Goal: Task Accomplishment & Management: Use online tool/utility

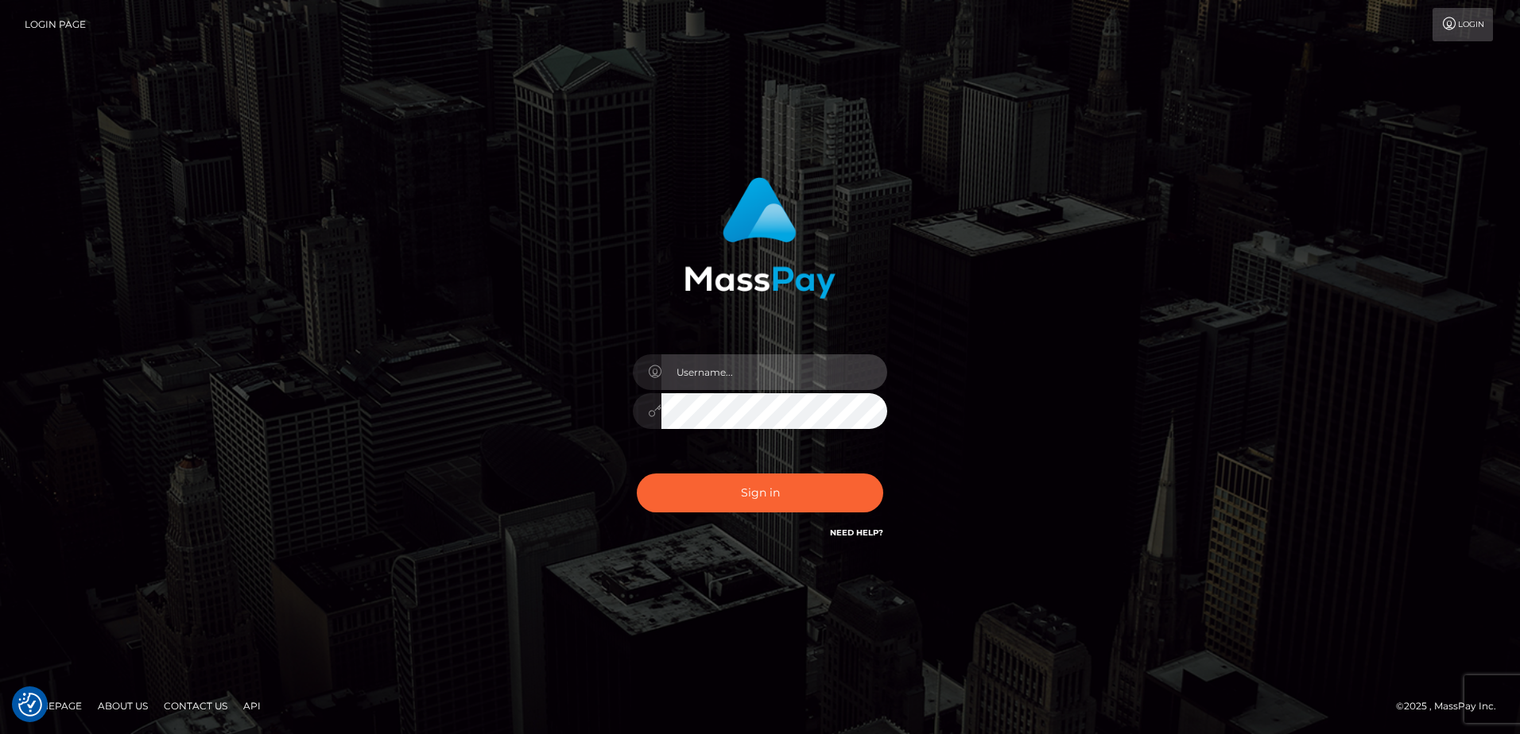
type input "Dan"
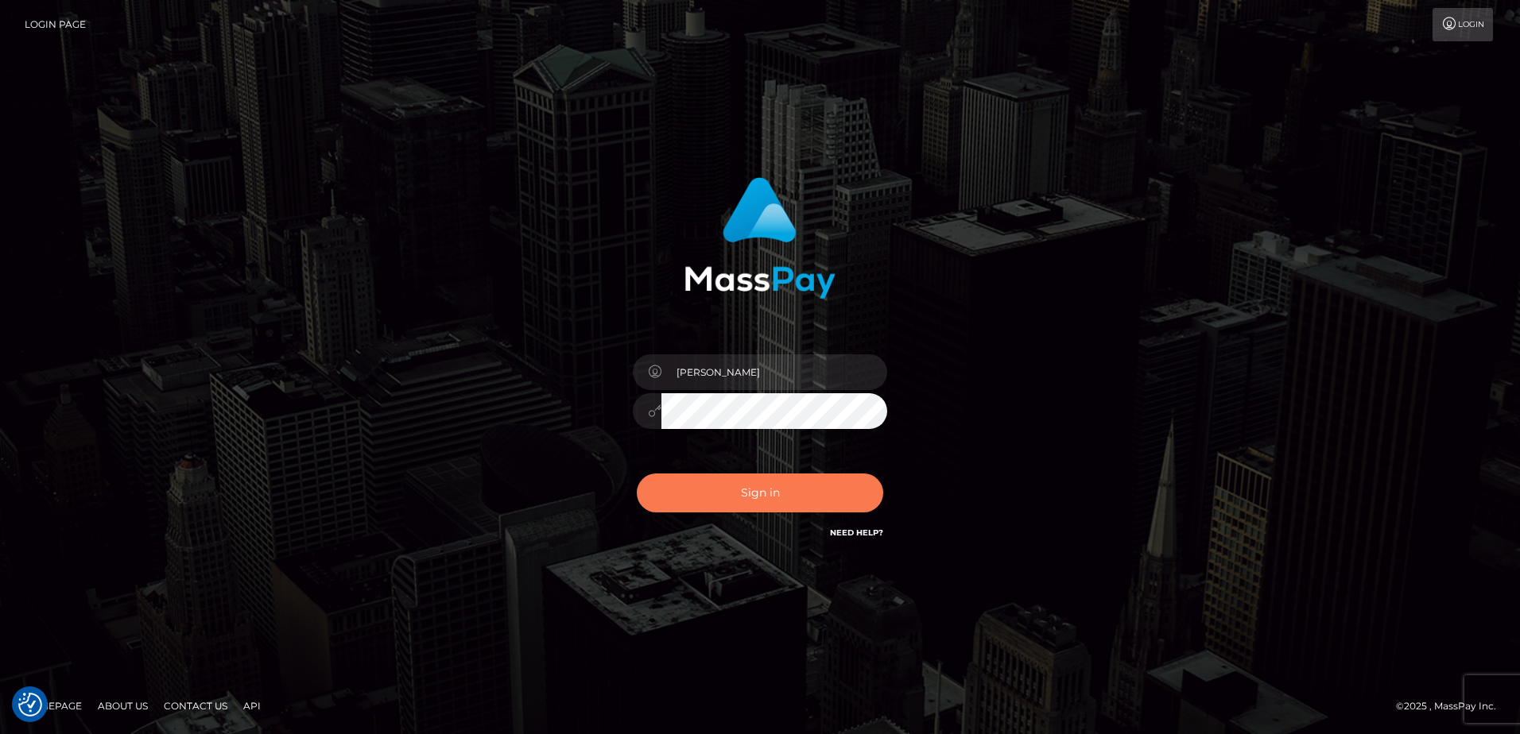
click at [777, 498] on button "Sign in" at bounding box center [760, 493] width 246 height 39
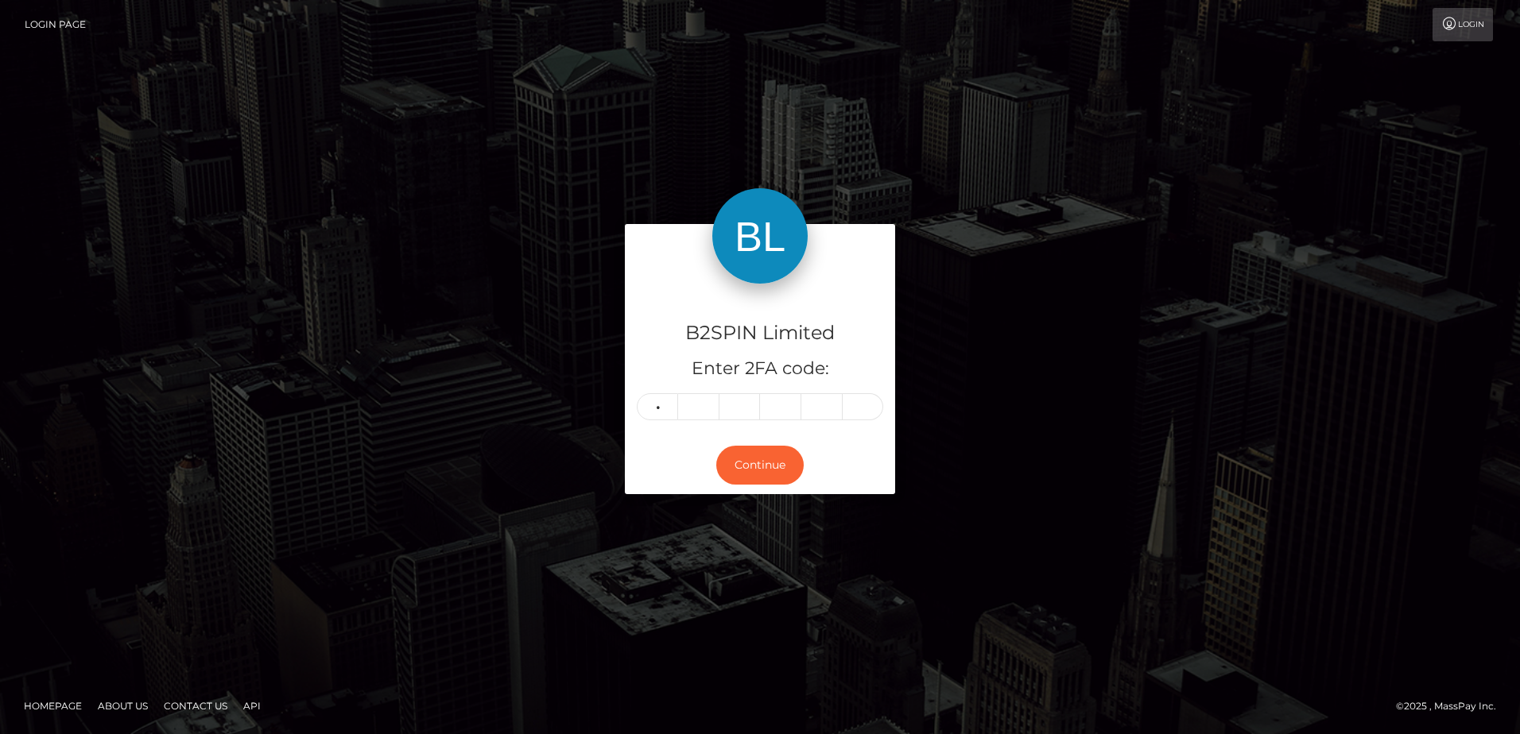
type input "8"
type input "6"
type input "2"
type input "9"
type input "4"
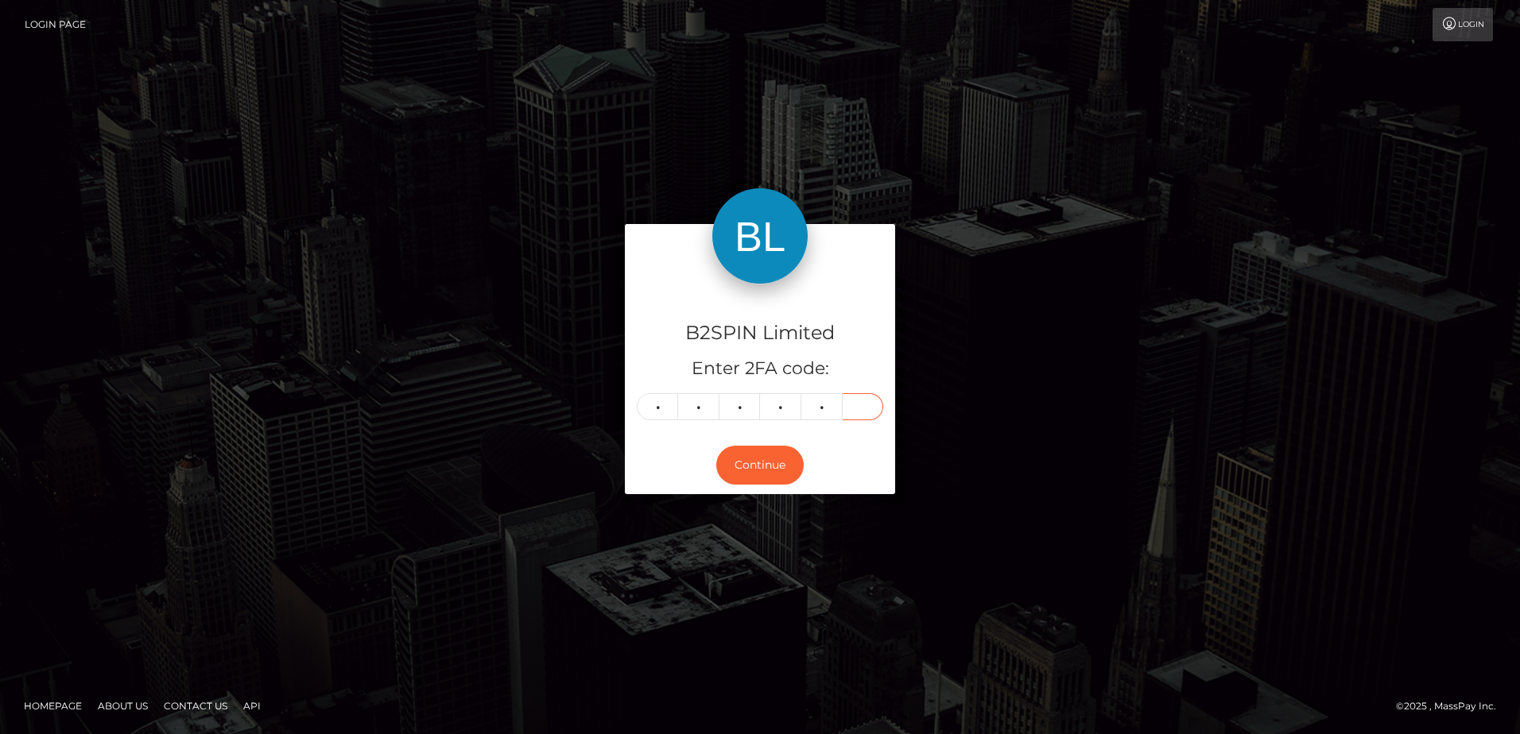
type input "4"
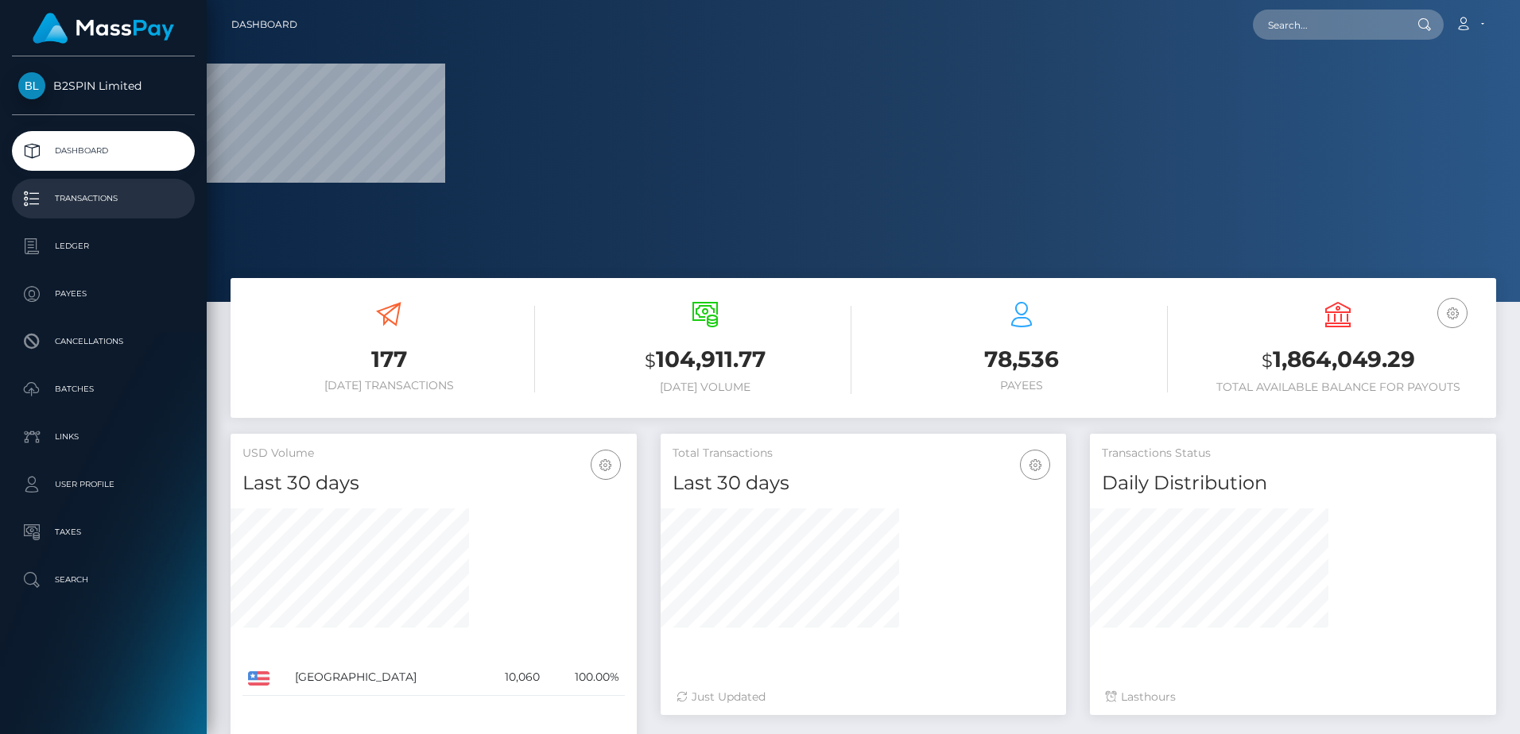
click at [88, 187] on p "Transactions" at bounding box center [103, 199] width 170 height 24
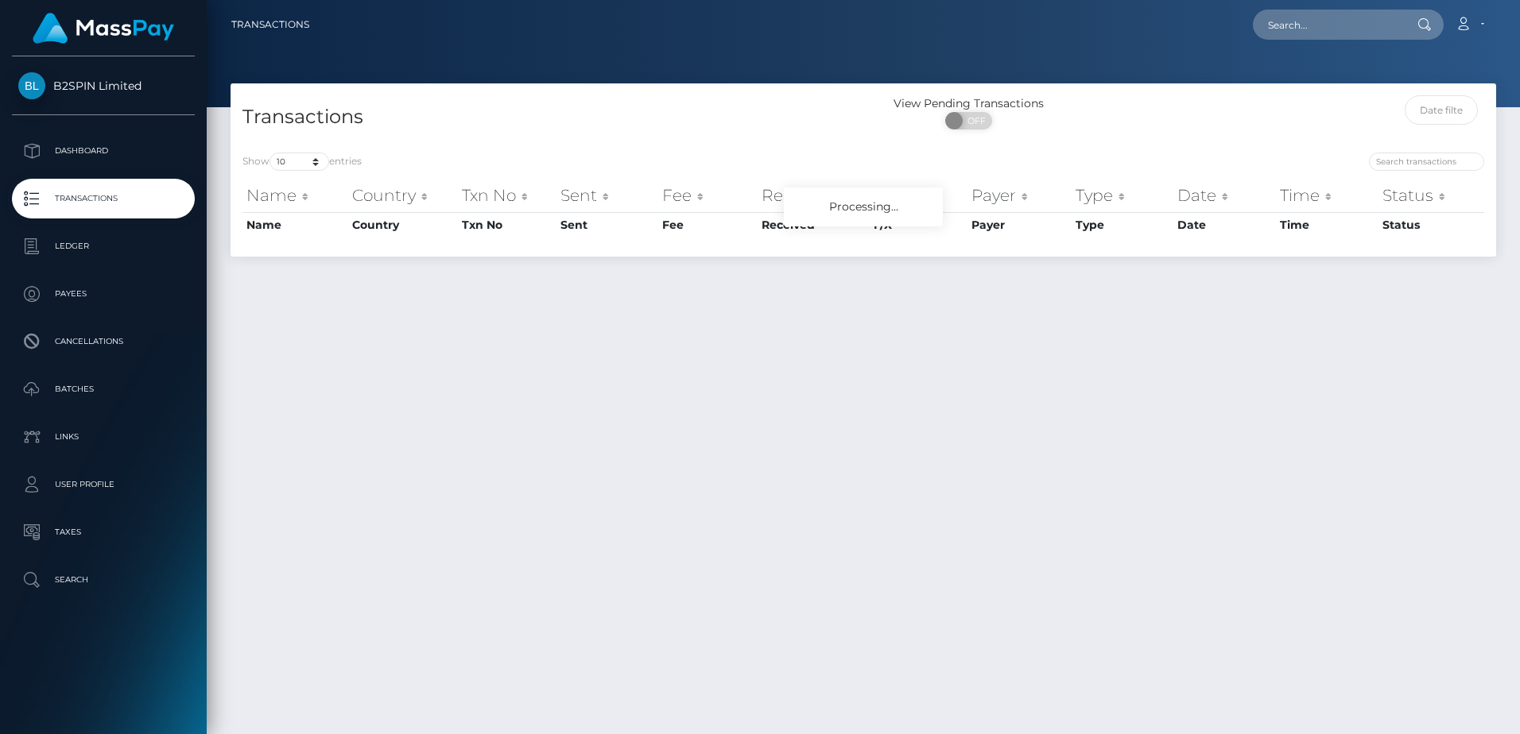
click at [971, 122] on span "OFF" at bounding box center [974, 120] width 40 height 17
checkbox input "true"
click at [686, 118] on h4 "Transactions" at bounding box center [546, 117] width 609 height 28
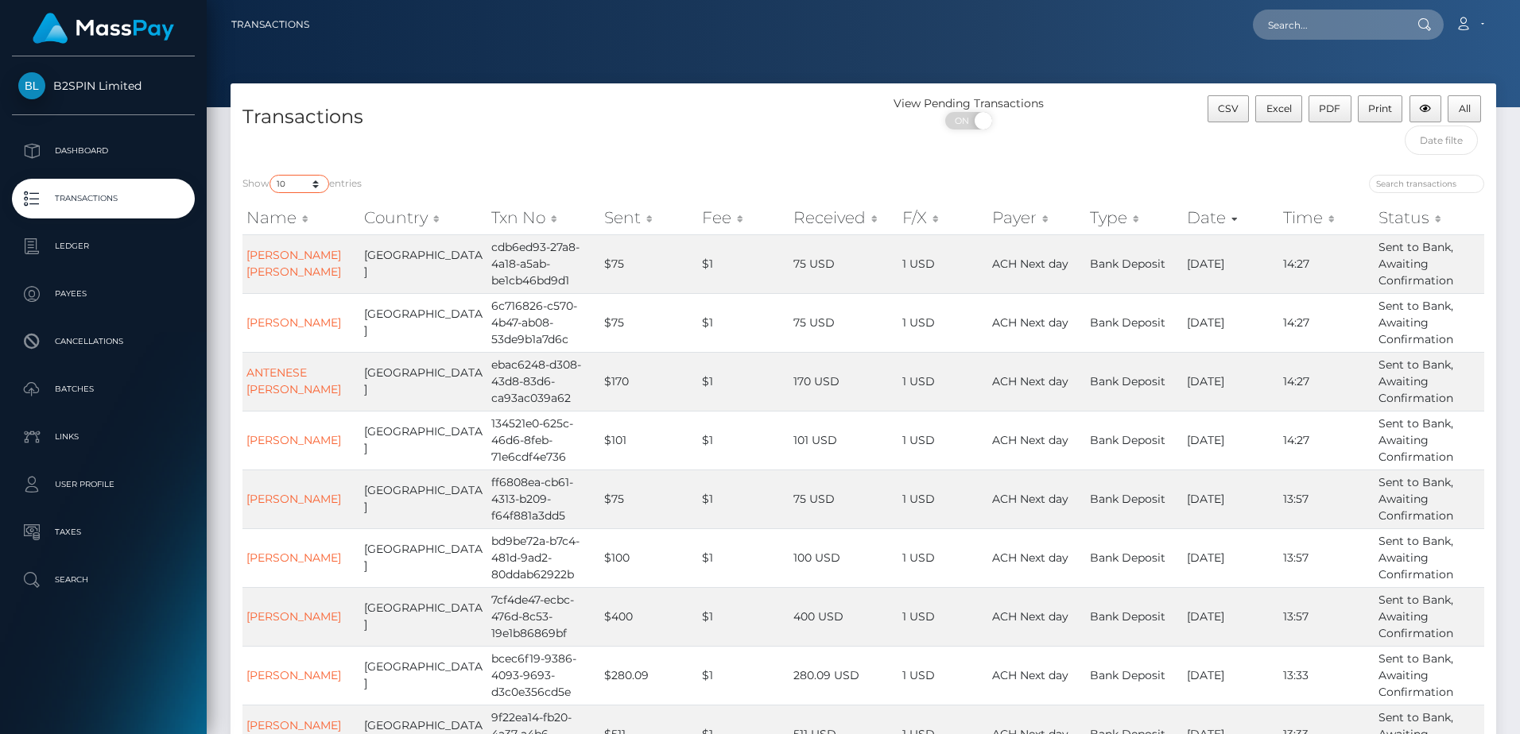
click at [295, 181] on select "10 25 50 100 250 500 1,000 3,500" at bounding box center [299, 184] width 60 height 18
select select "3500"
click at [271, 175] on select "10 25 50 100 250 500 1,000 3,500" at bounding box center [299, 184] width 60 height 18
click at [645, 162] on div "Transactions" at bounding box center [546, 129] width 633 height 68
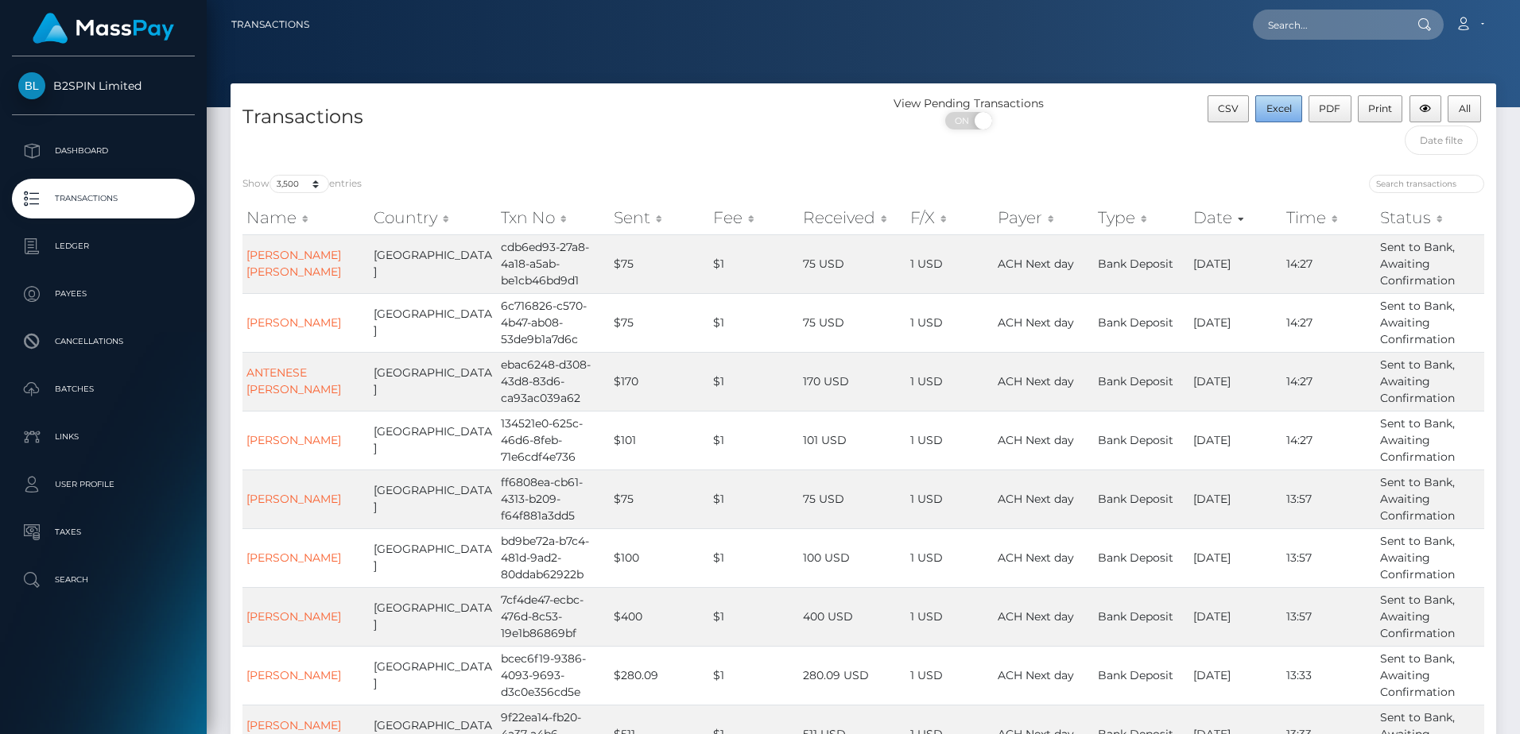
click at [1293, 110] on button "Excel" at bounding box center [1278, 108] width 47 height 27
